Goal: Information Seeking & Learning: Learn about a topic

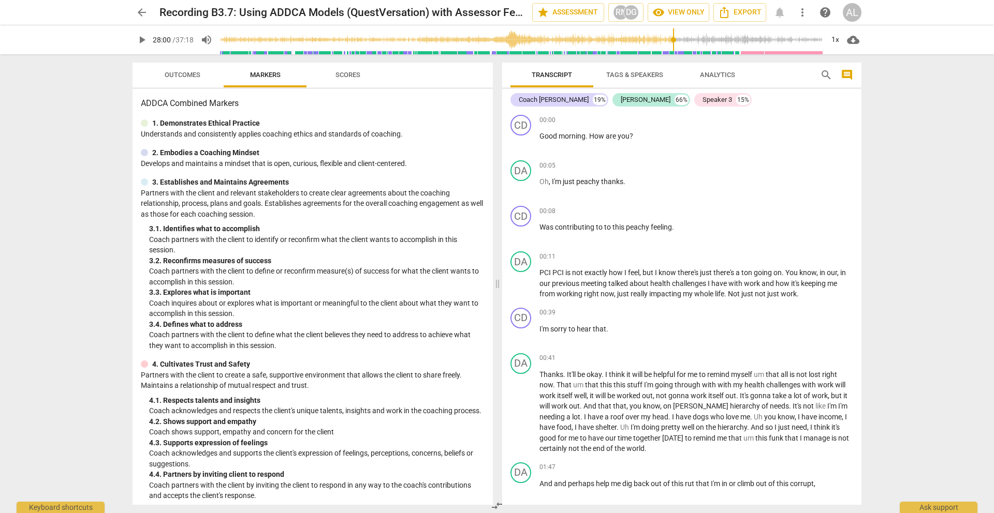
scroll to position [5505, 0]
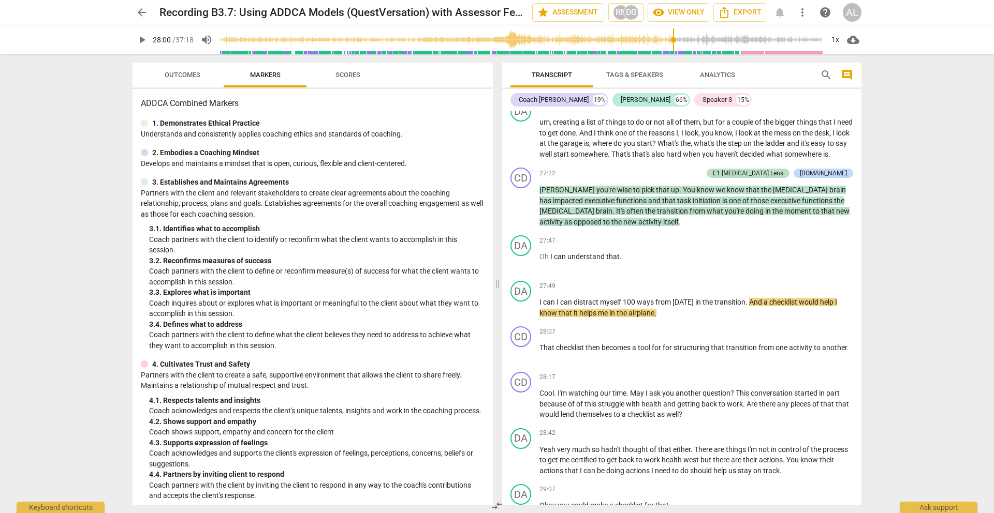
type input "1680"
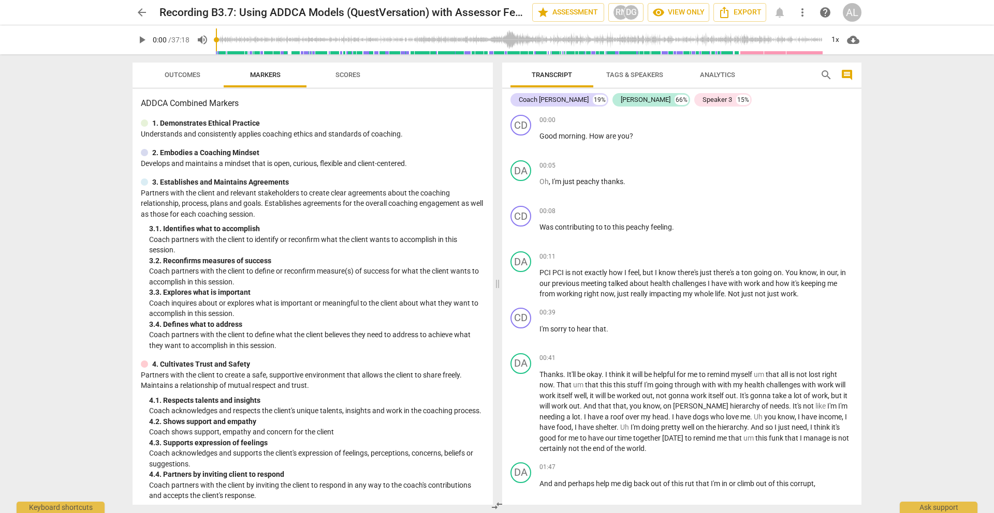
click at [143, 39] on span "play_arrow" at bounding box center [142, 40] width 12 height 12
click at [146, 42] on span "pause" at bounding box center [142, 40] width 12 height 12
click at [146, 42] on span "play_arrow" at bounding box center [142, 40] width 12 height 12
type input "7"
click at [144, 11] on span "arrow_back" at bounding box center [142, 12] width 12 height 12
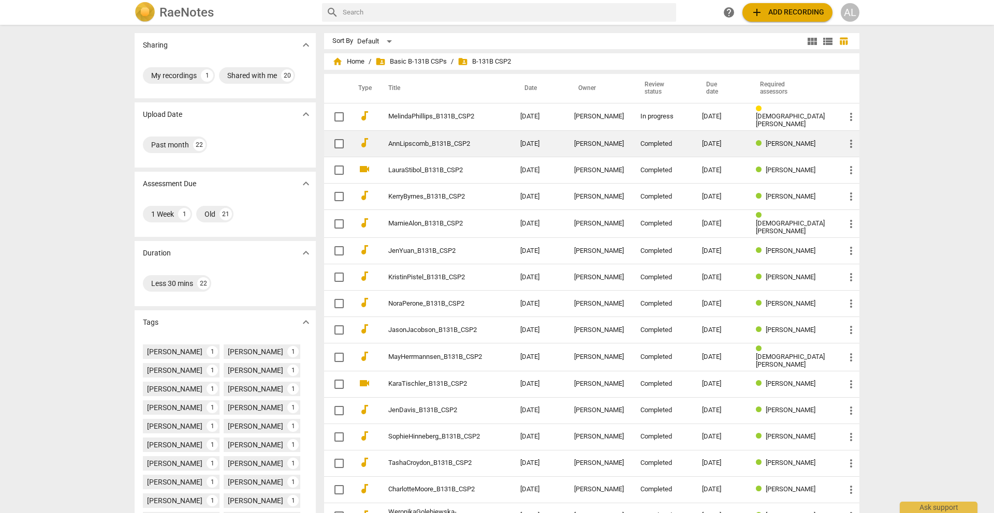
click at [432, 145] on link "AnnLipscomb_B131B_CSP2" at bounding box center [435, 144] width 95 height 8
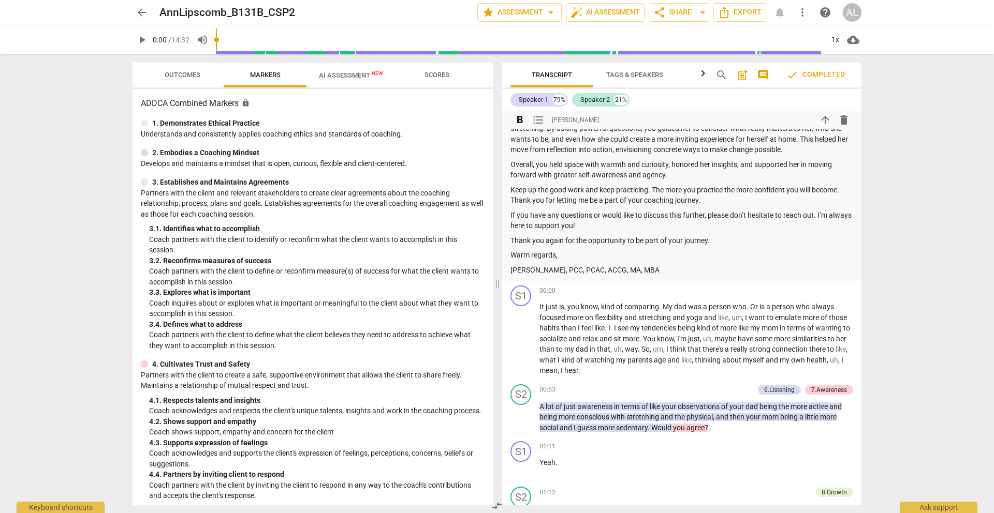
scroll to position [434, 0]
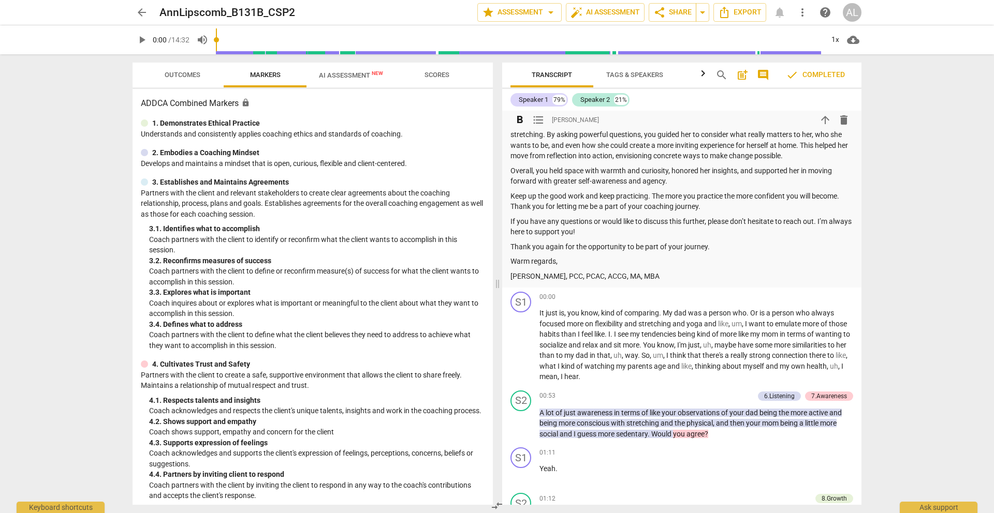
click at [612, 153] on p "You created a thoughtful and supportive coaching space where your client was ab…" at bounding box center [681, 119] width 343 height 85
click at [621, 203] on p "Keep up the good work and keep practicing. The more you practice the more confi…" at bounding box center [681, 201] width 343 height 21
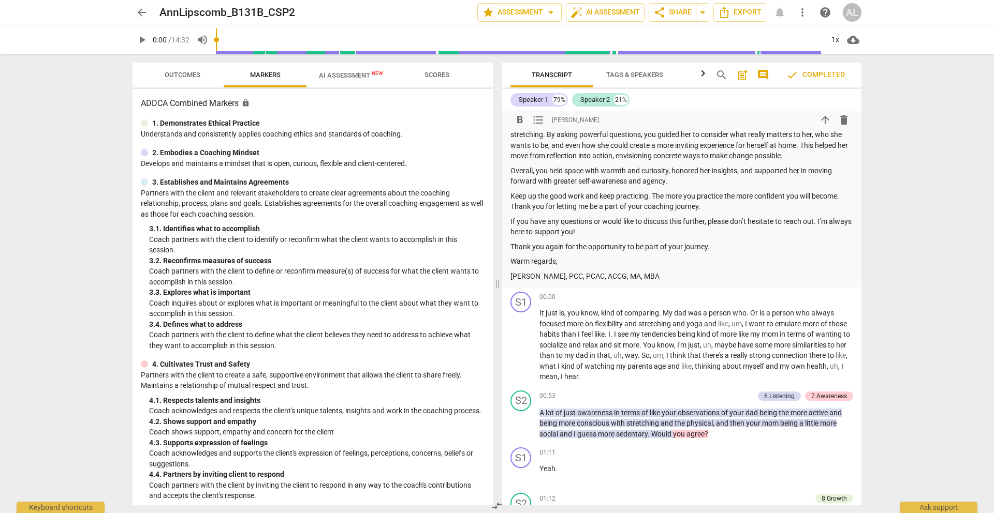
click at [620, 209] on p "Keep up the good work and keep practicing. The more you practice the more confi…" at bounding box center [681, 201] width 343 height 21
click at [615, 228] on p "If you have any questions or would like to discuss this further, please don’t h…" at bounding box center [681, 226] width 343 height 21
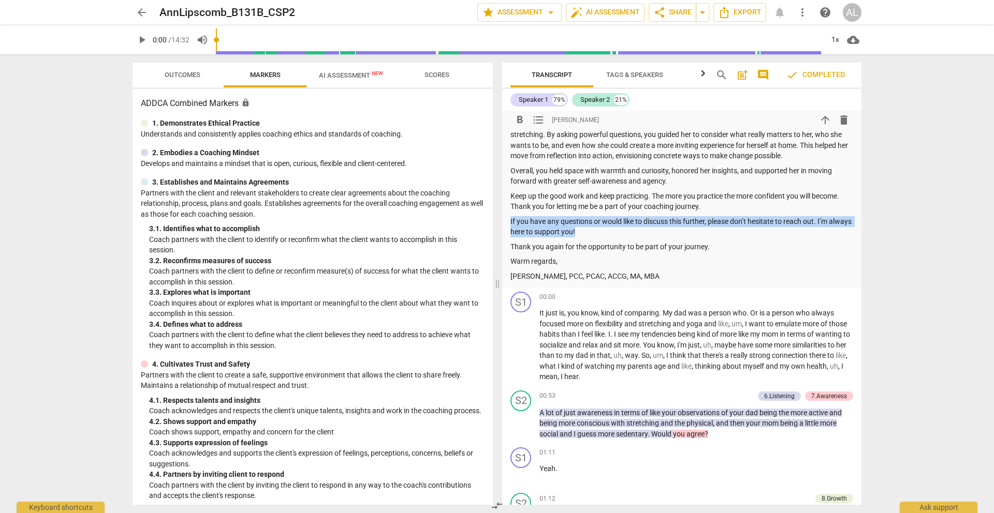
click at [615, 228] on p "If you have any questions or would like to discuss this further, please don’t h…" at bounding box center [681, 226] width 343 height 21
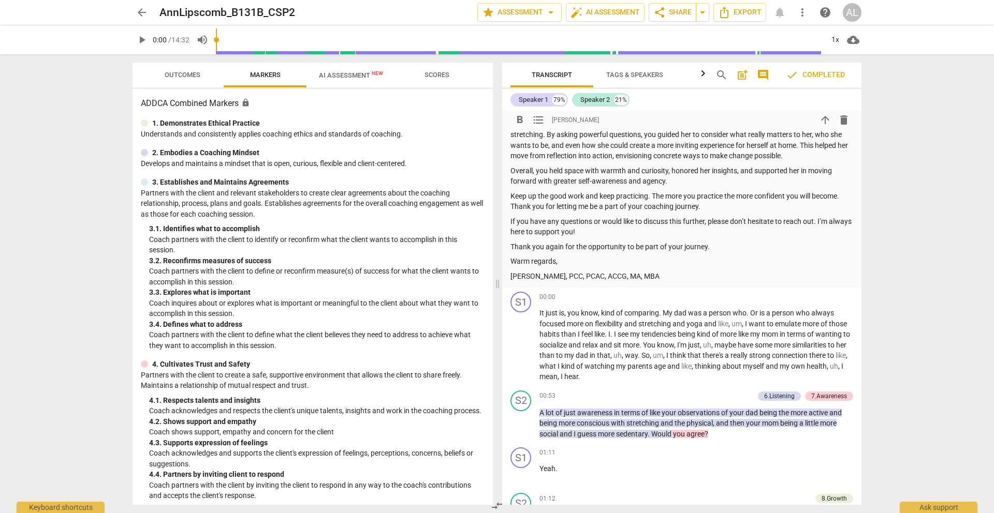
click at [614, 248] on p "Thank you again for the opportunity to be part of your journey." at bounding box center [681, 247] width 343 height 11
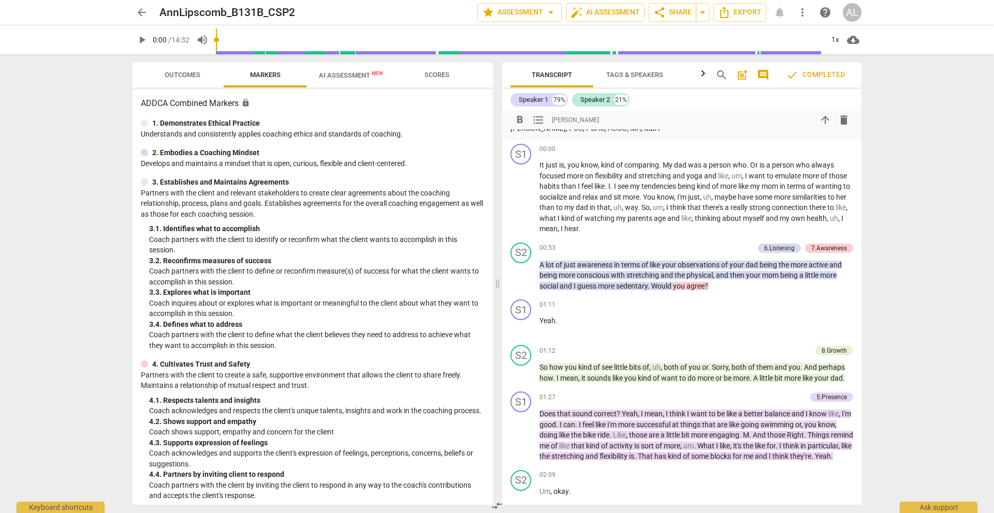
scroll to position [601, 0]
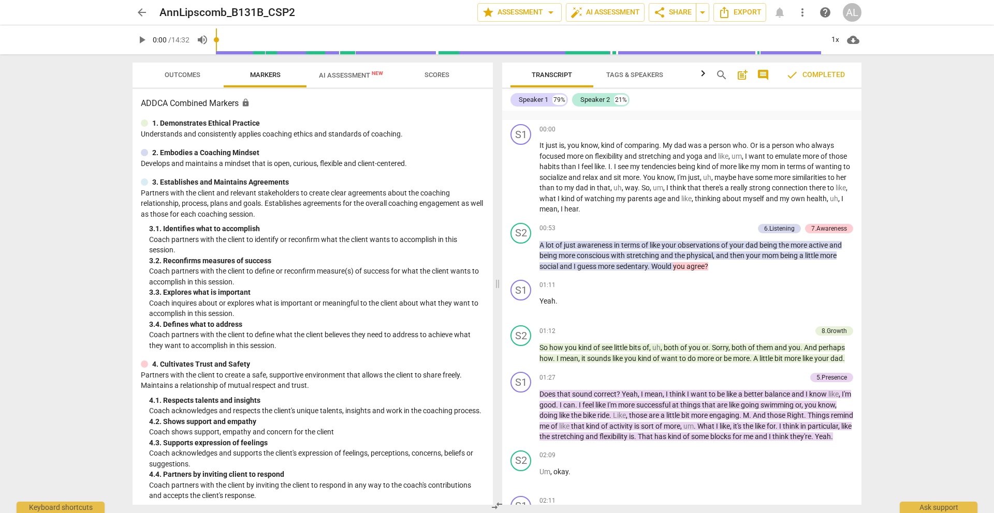
click at [184, 80] on span "Outcomes" at bounding box center [182, 75] width 61 height 14
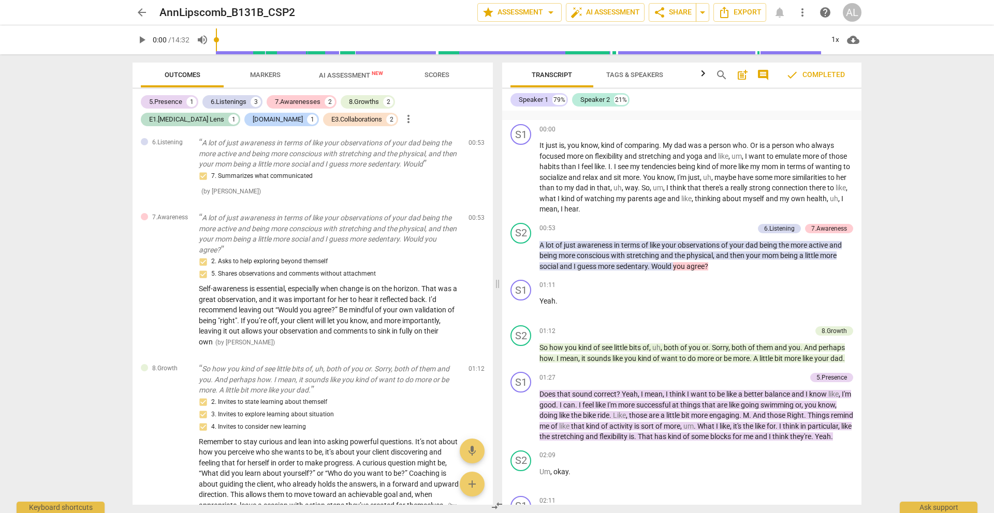
scroll to position [0, 0]
click at [143, 10] on span "arrow_back" at bounding box center [142, 12] width 12 height 12
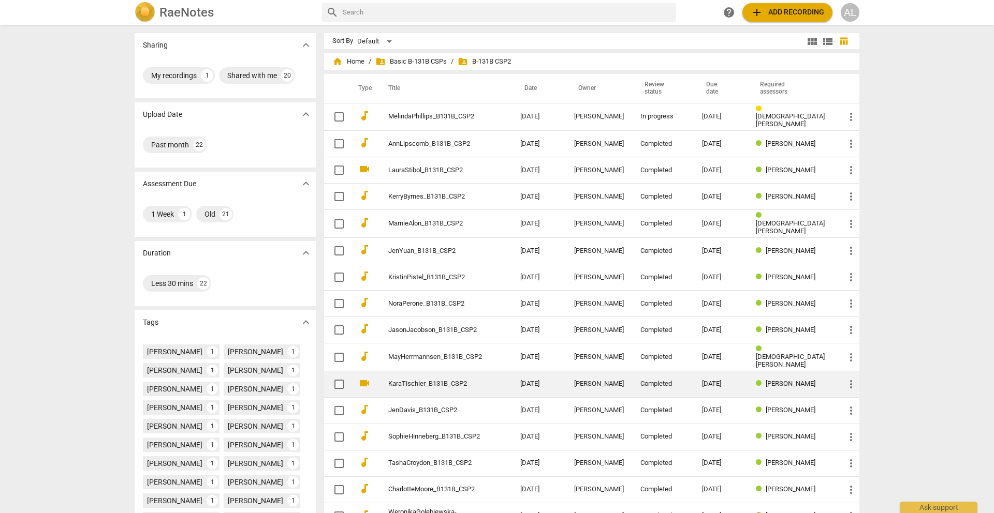
scroll to position [168, 0]
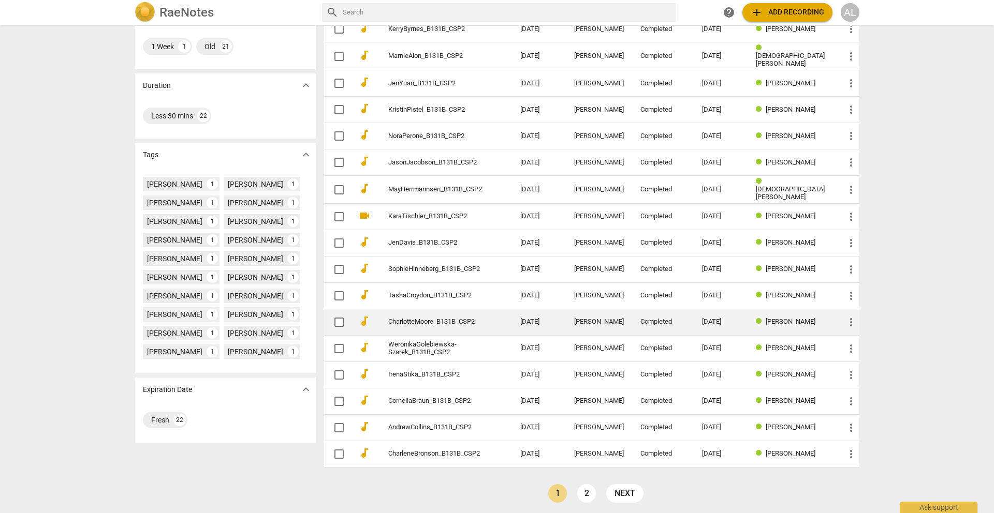
click at [433, 318] on link "CharlotteMoore_B131B_CSP2" at bounding box center [435, 322] width 95 height 8
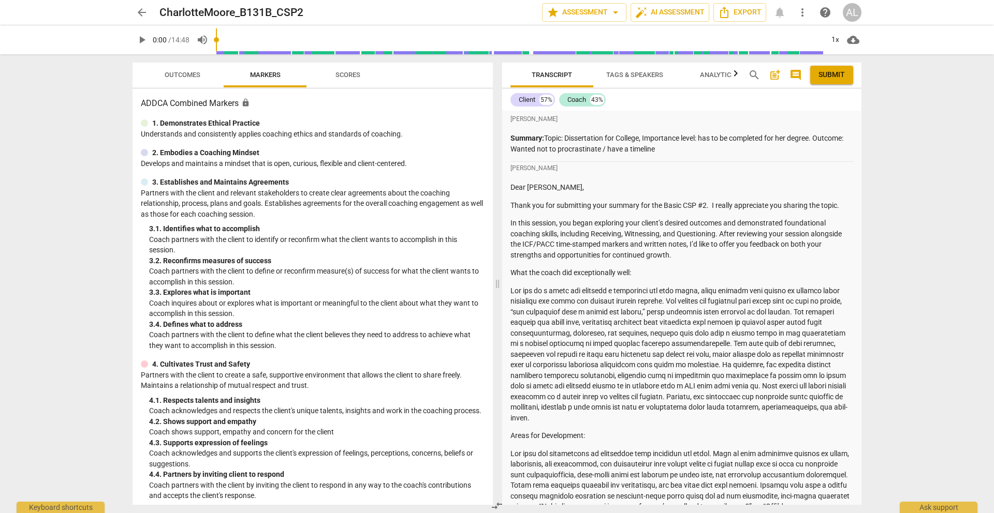
click at [193, 73] on span "Outcomes" at bounding box center [183, 75] width 36 height 8
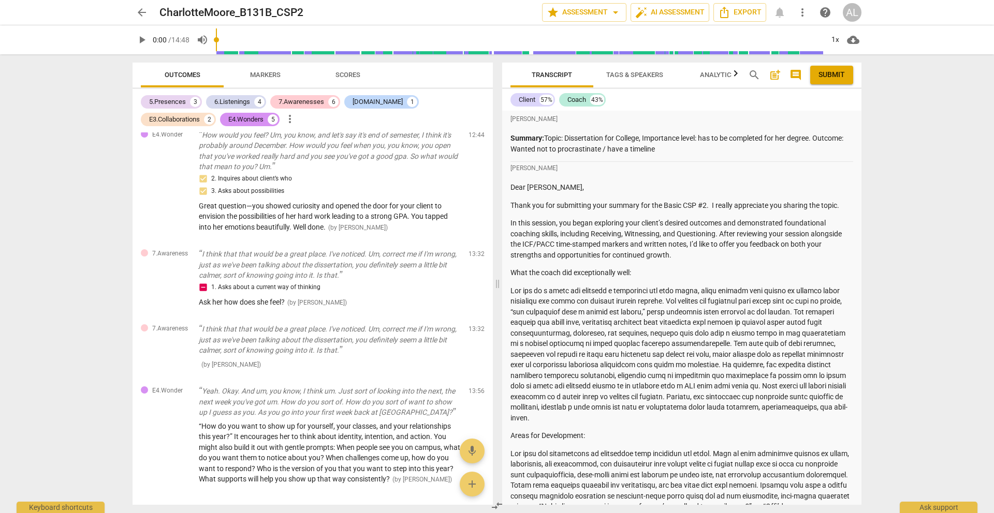
scroll to position [2517, 0]
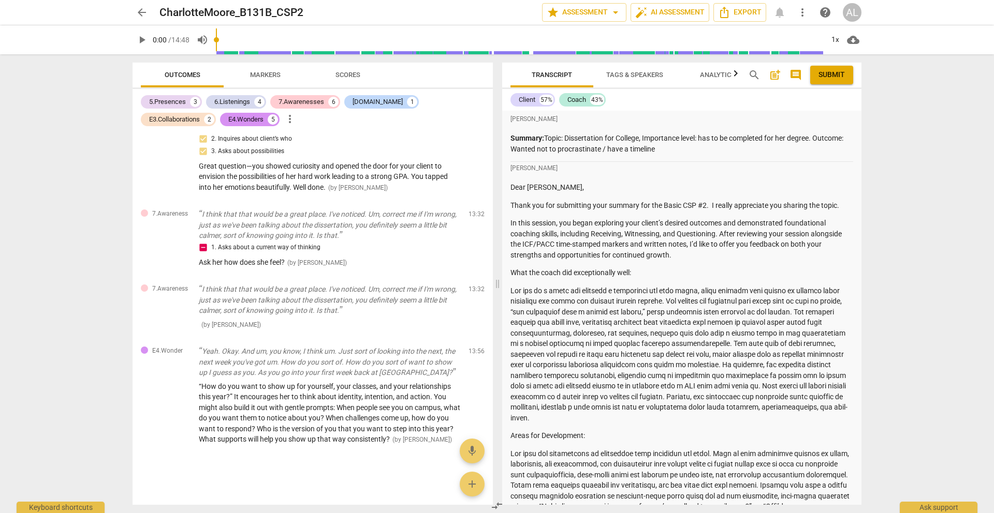
click at [136, 12] on span "arrow_back" at bounding box center [142, 12] width 12 height 12
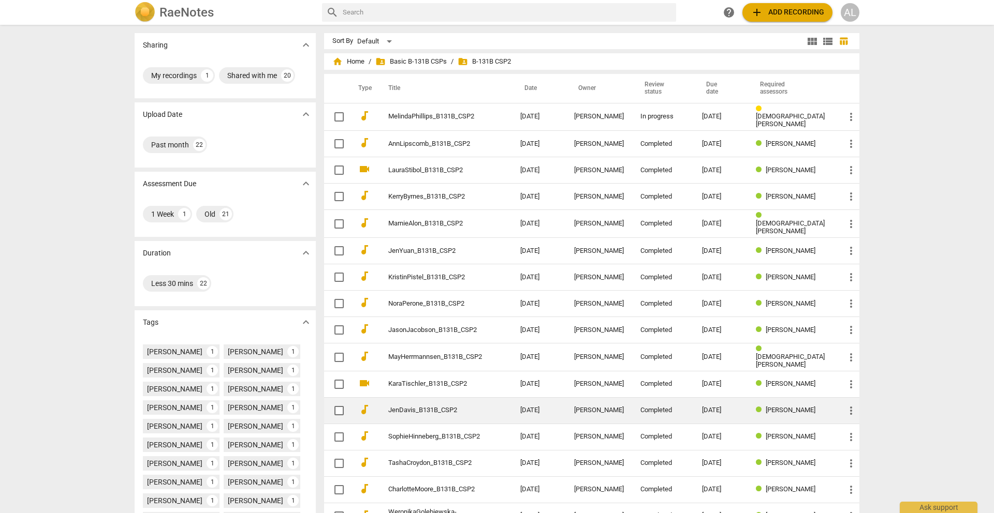
scroll to position [168, 0]
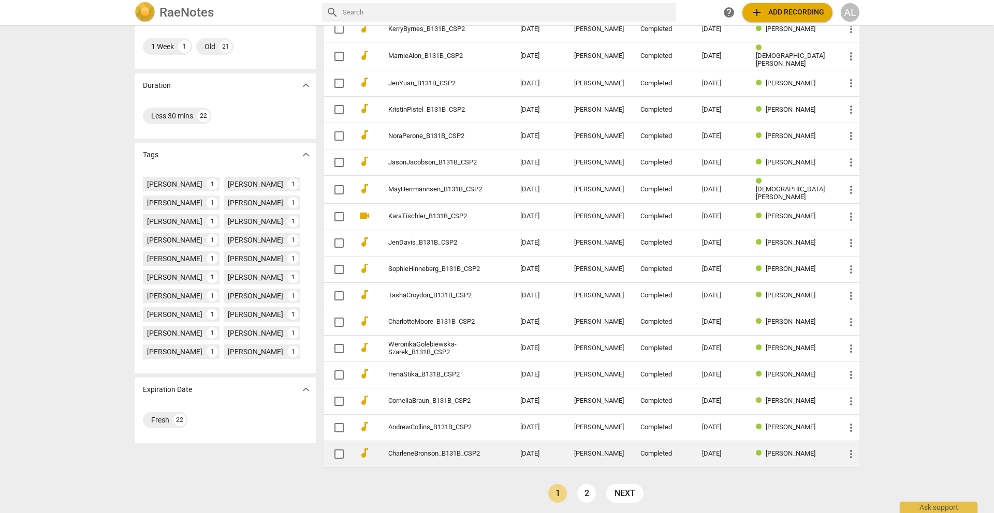
click at [434, 450] on link "CharleneBronson_B131B_CSP2" at bounding box center [435, 454] width 95 height 8
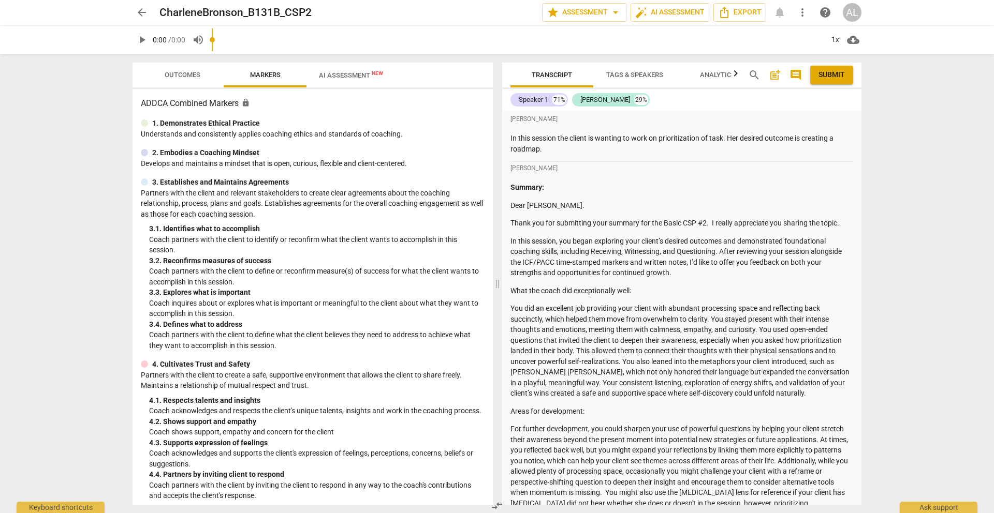
click at [180, 43] on span "/ 0:00" at bounding box center [176, 40] width 17 height 8
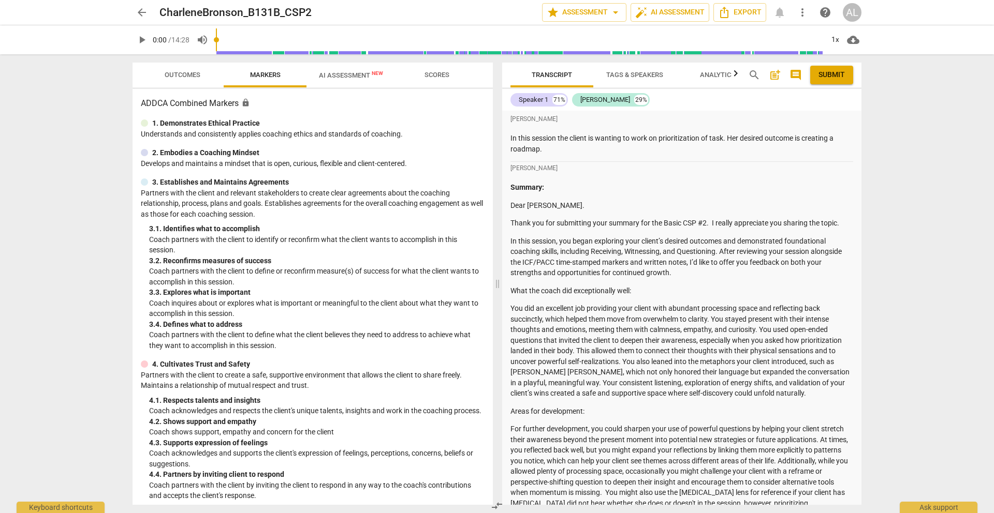
click at [182, 75] on span "Outcomes" at bounding box center [183, 75] width 36 height 8
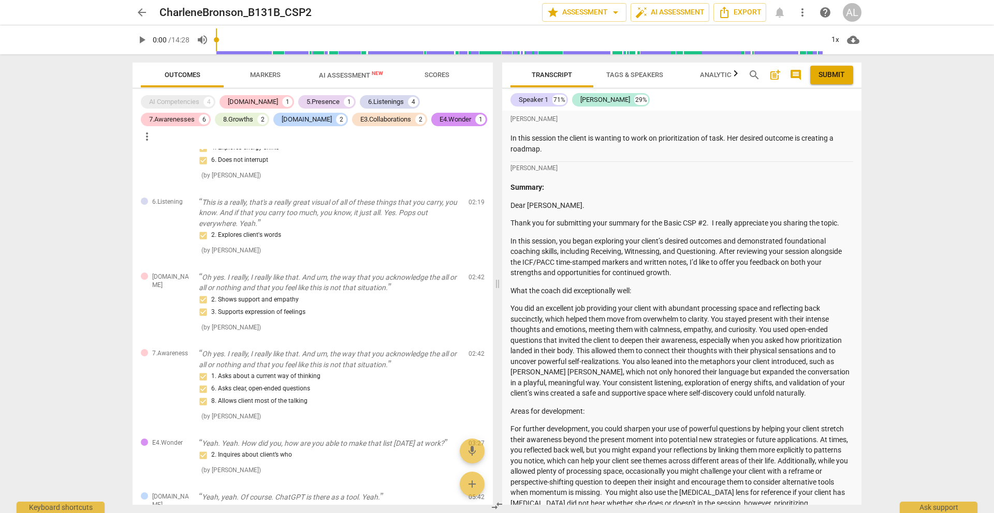
scroll to position [193, 0]
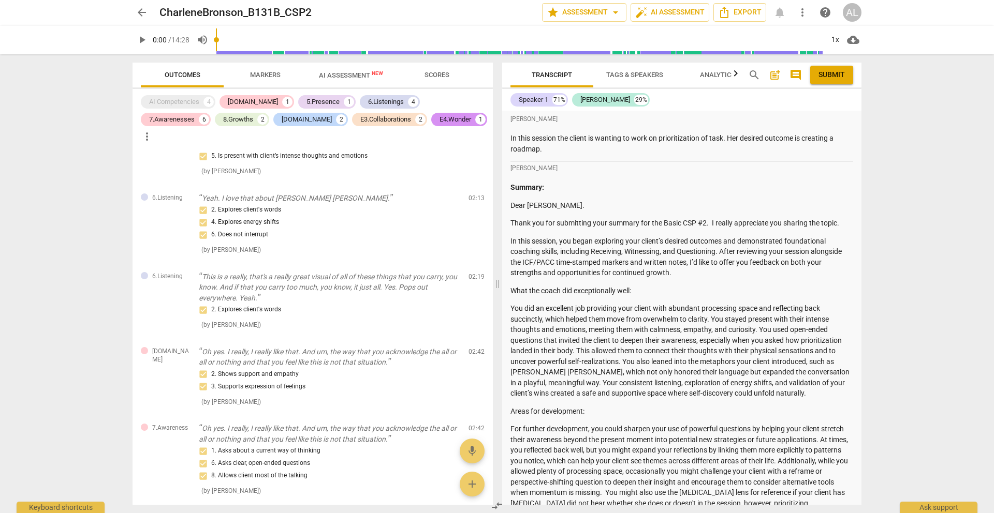
click at [142, 16] on span "arrow_back" at bounding box center [142, 12] width 12 height 12
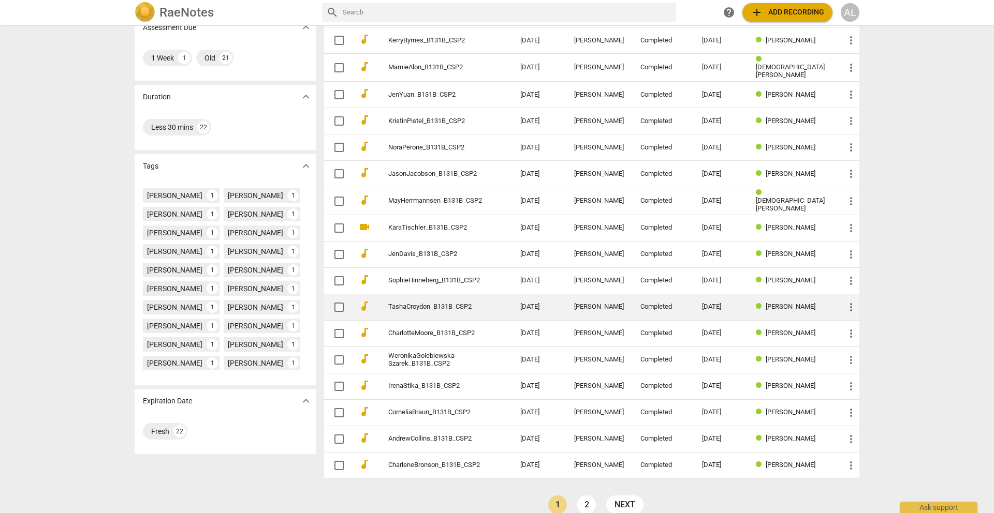
scroll to position [168, 0]
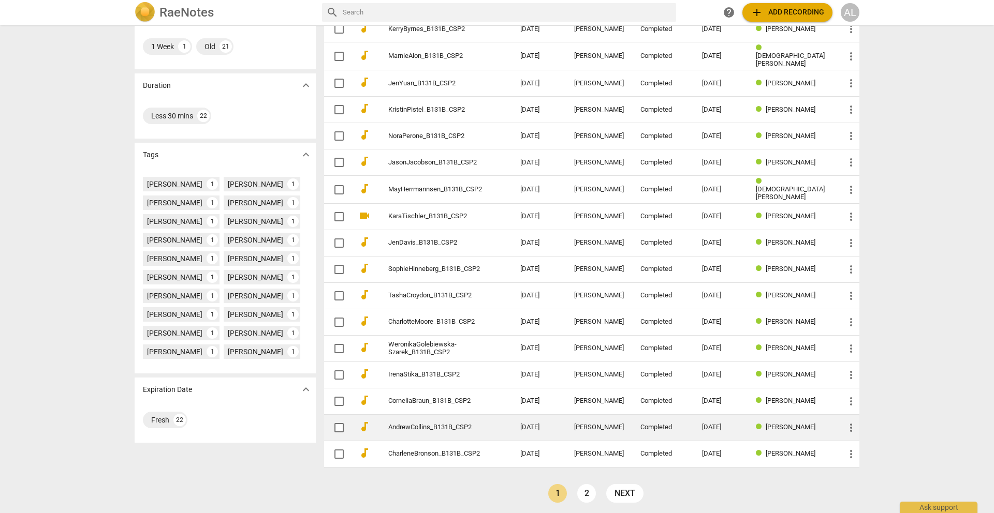
click at [426, 424] on link "AndrewCollins_B131B_CSP2" at bounding box center [435, 428] width 95 height 8
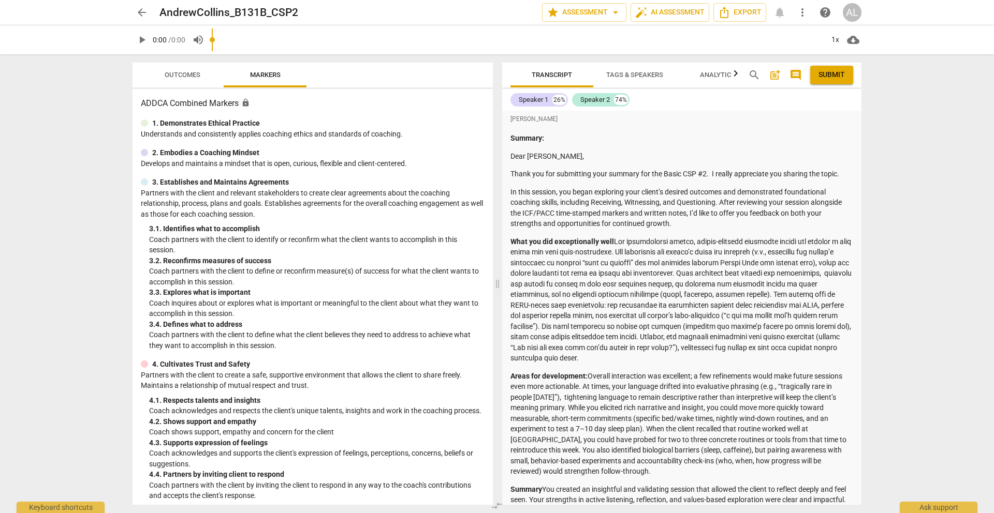
click at [174, 44] on p "0:00 / 0:00" at bounding box center [169, 40] width 33 height 11
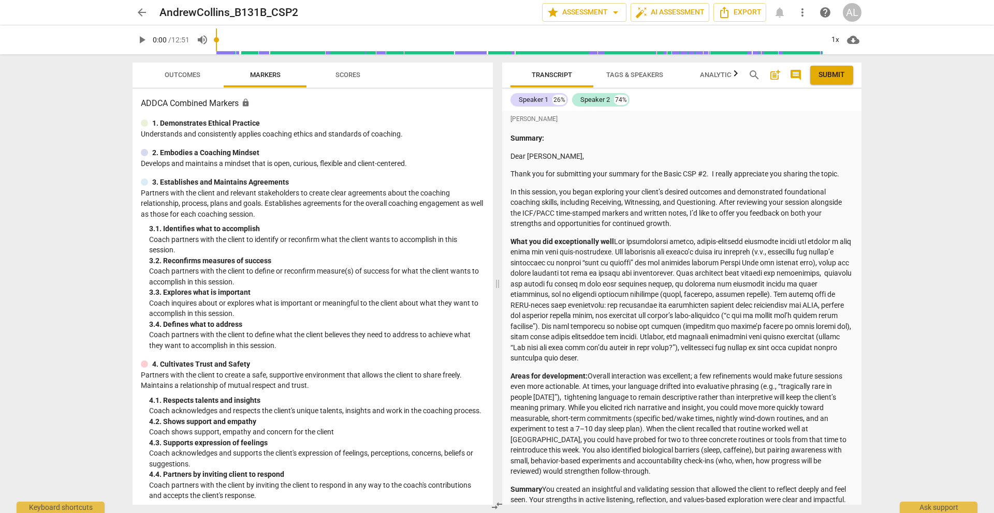
click at [174, 78] on span "Outcomes" at bounding box center [183, 75] width 36 height 8
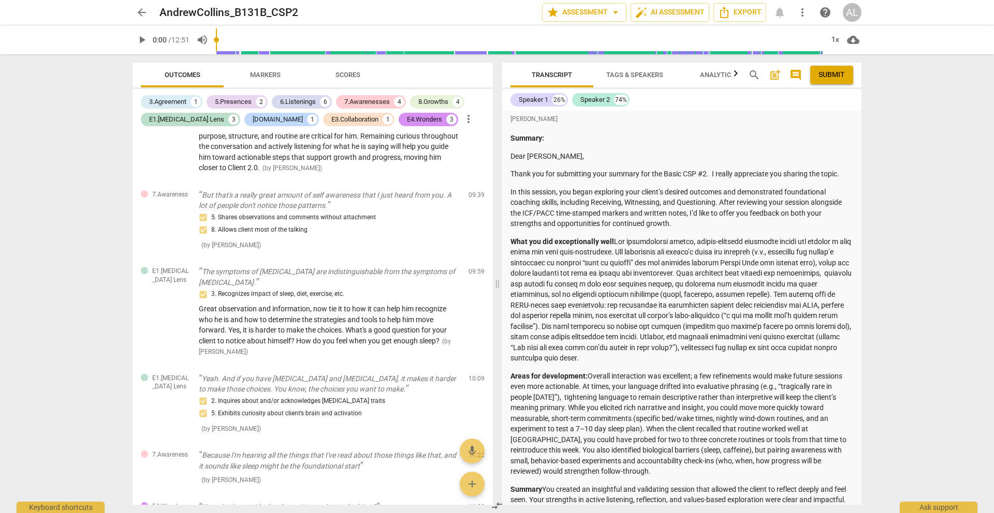
scroll to position [2429, 0]
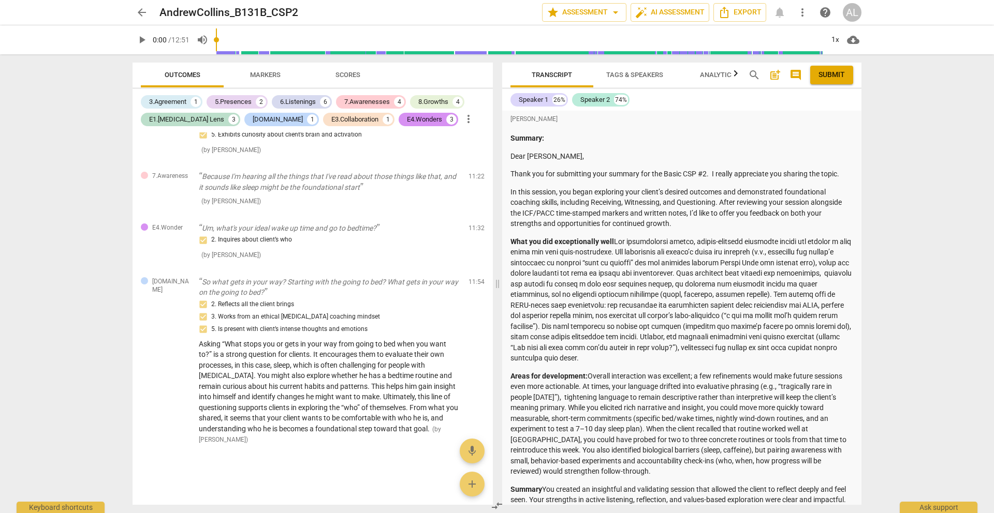
click at [143, 13] on span "arrow_back" at bounding box center [142, 12] width 12 height 12
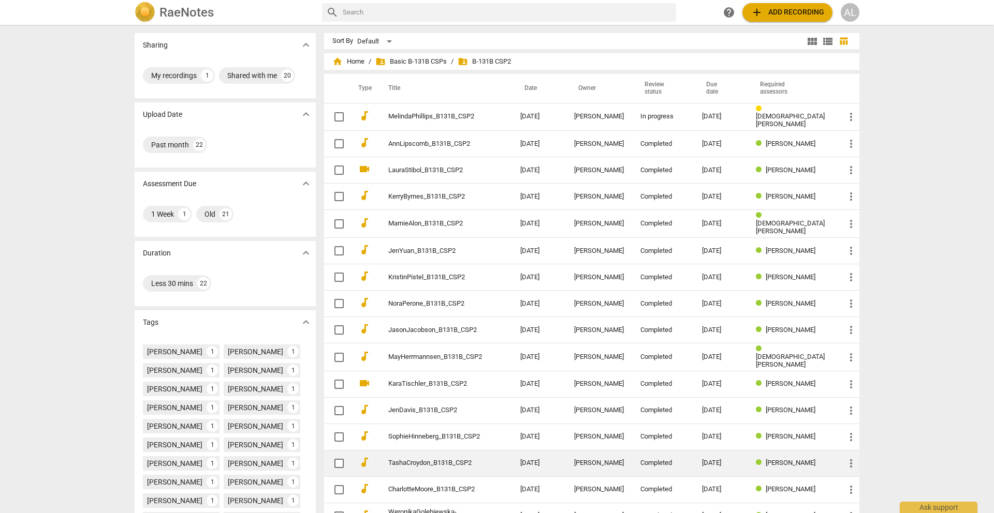
click at [424, 460] on link "TashaCroydon_B131B_CSP2" at bounding box center [435, 464] width 95 height 8
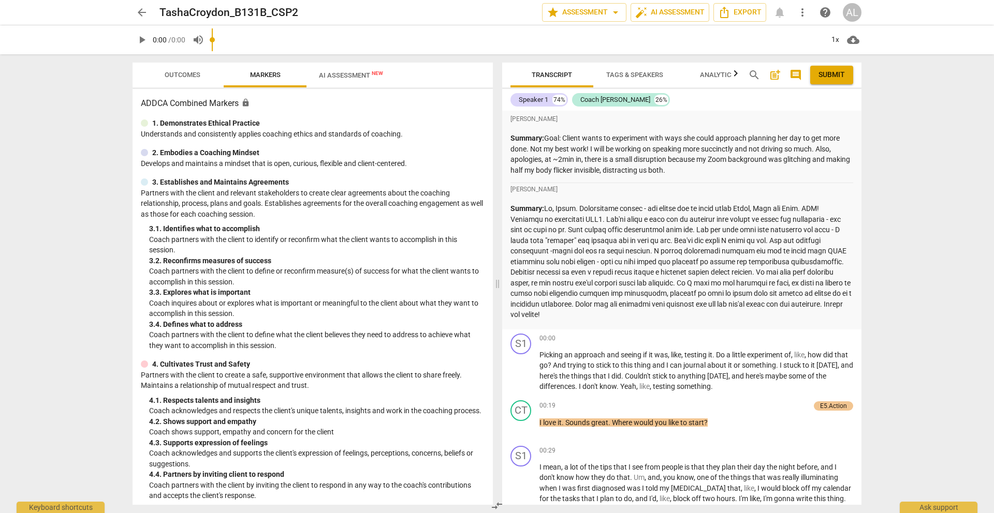
click at [193, 49] on div "play_arrow 0:00 / 0:00 volume_up 1x cloud_download" at bounding box center [496, 39] width 729 height 29
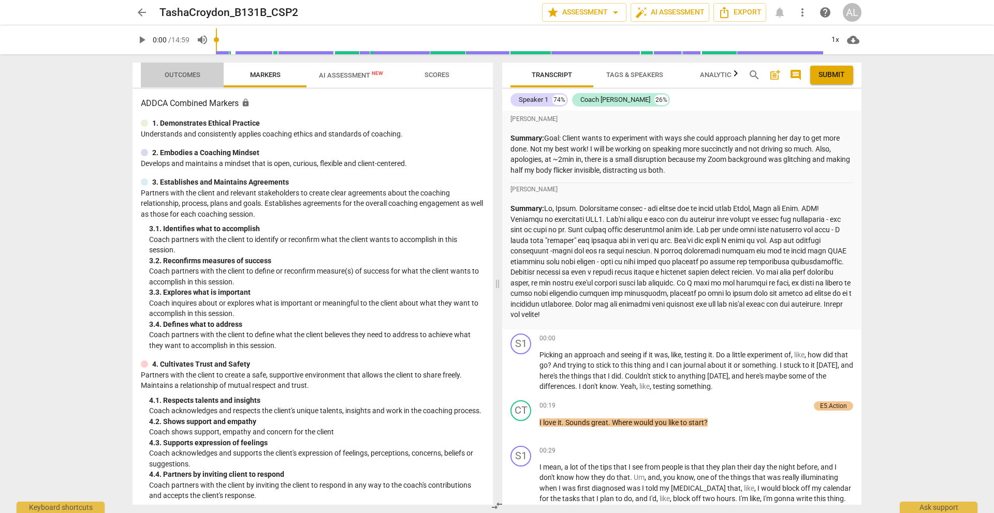
click at [184, 76] on span "Outcomes" at bounding box center [183, 75] width 36 height 8
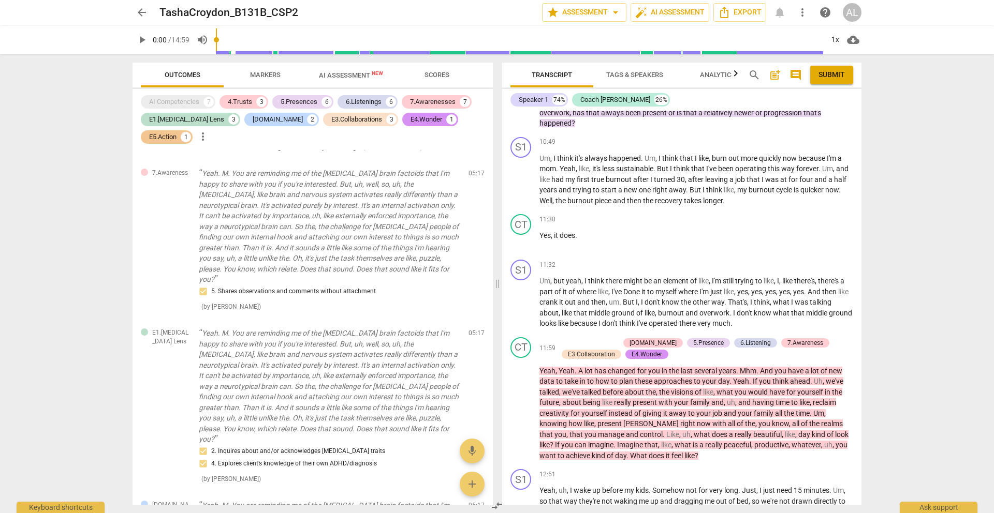
scroll to position [1889, 0]
